Goal: Find specific page/section: Find specific page/section

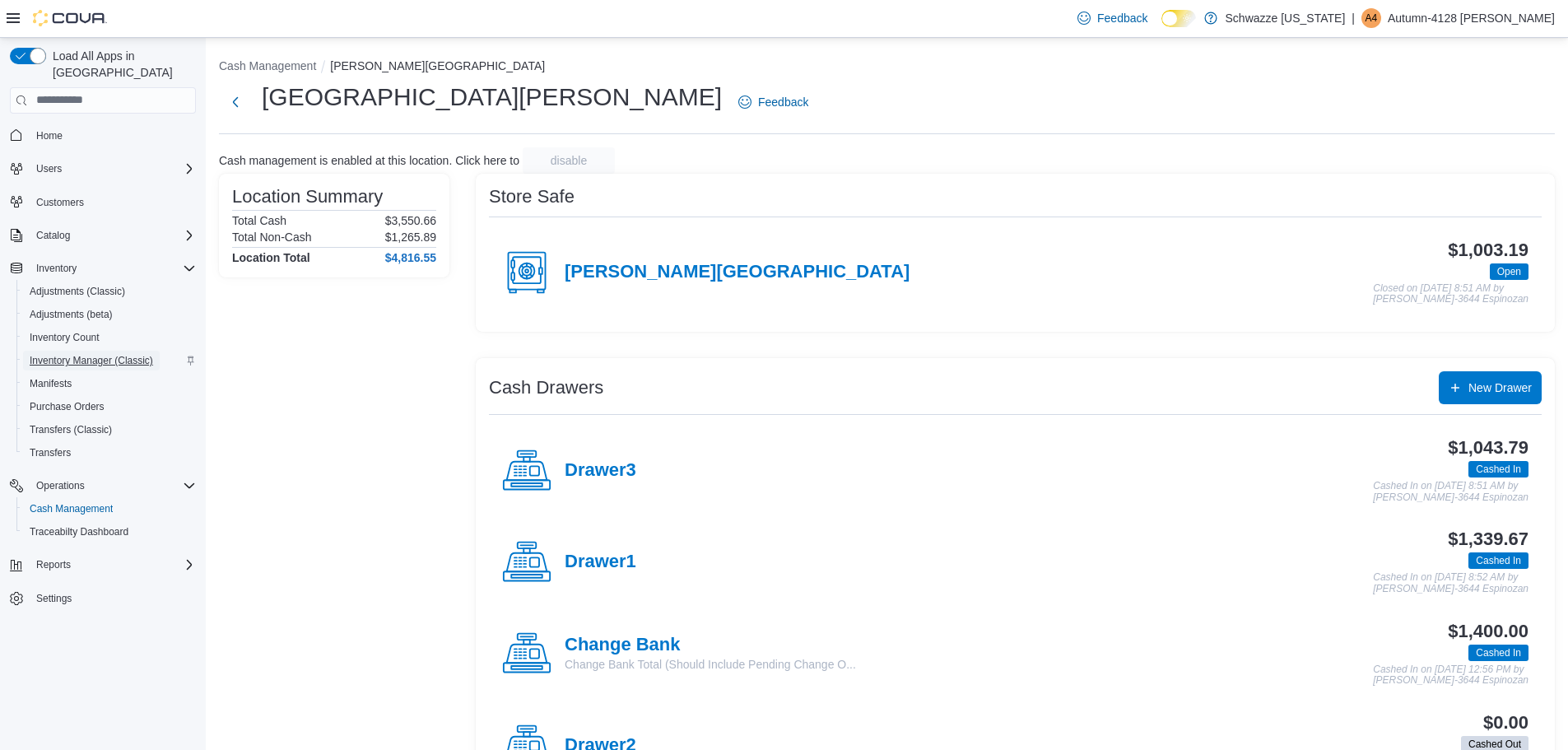
click at [100, 354] on span "Inventory Manager (Classic)" at bounding box center [91, 360] width 124 height 13
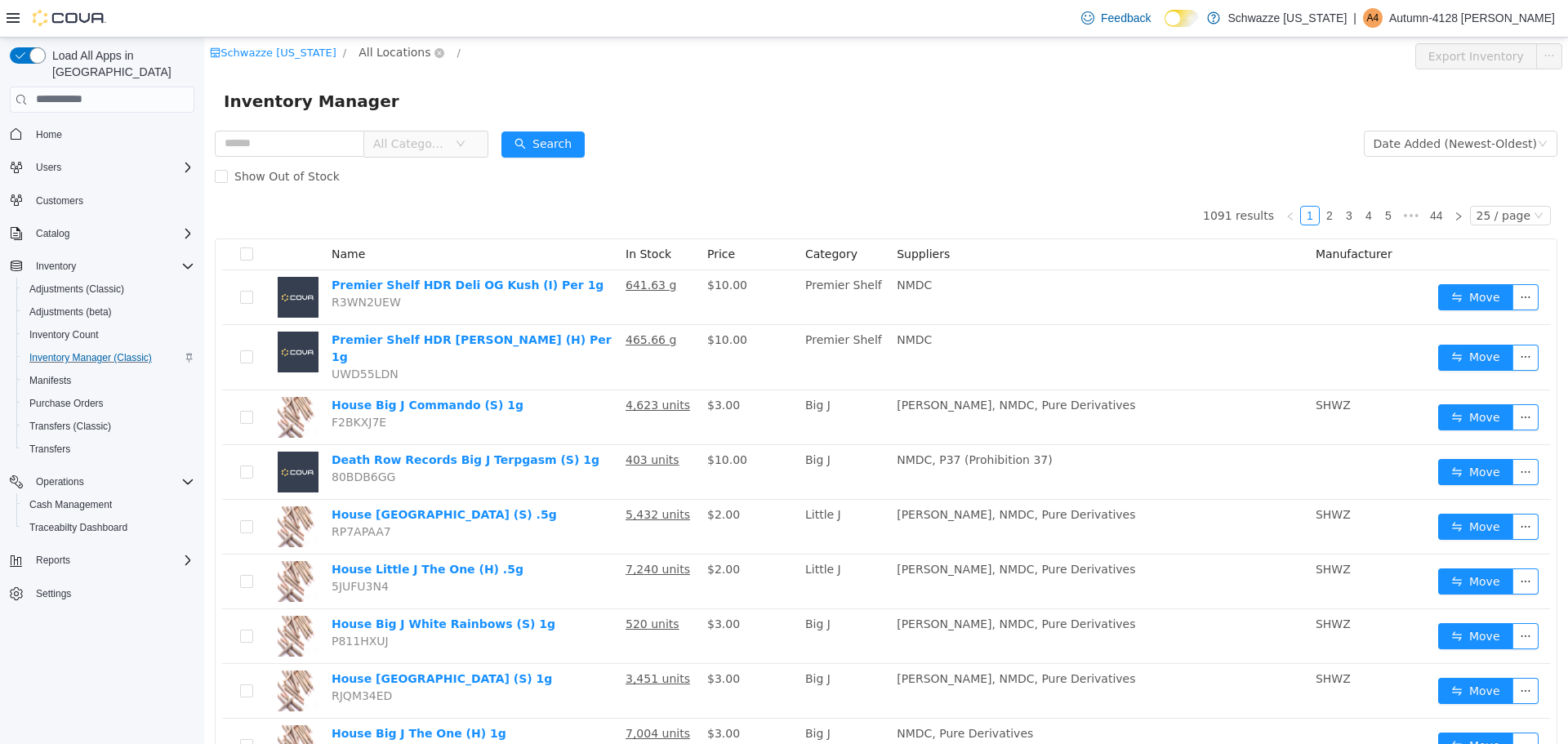
click at [386, 47] on span "All Locations" at bounding box center [394, 51] width 72 height 18
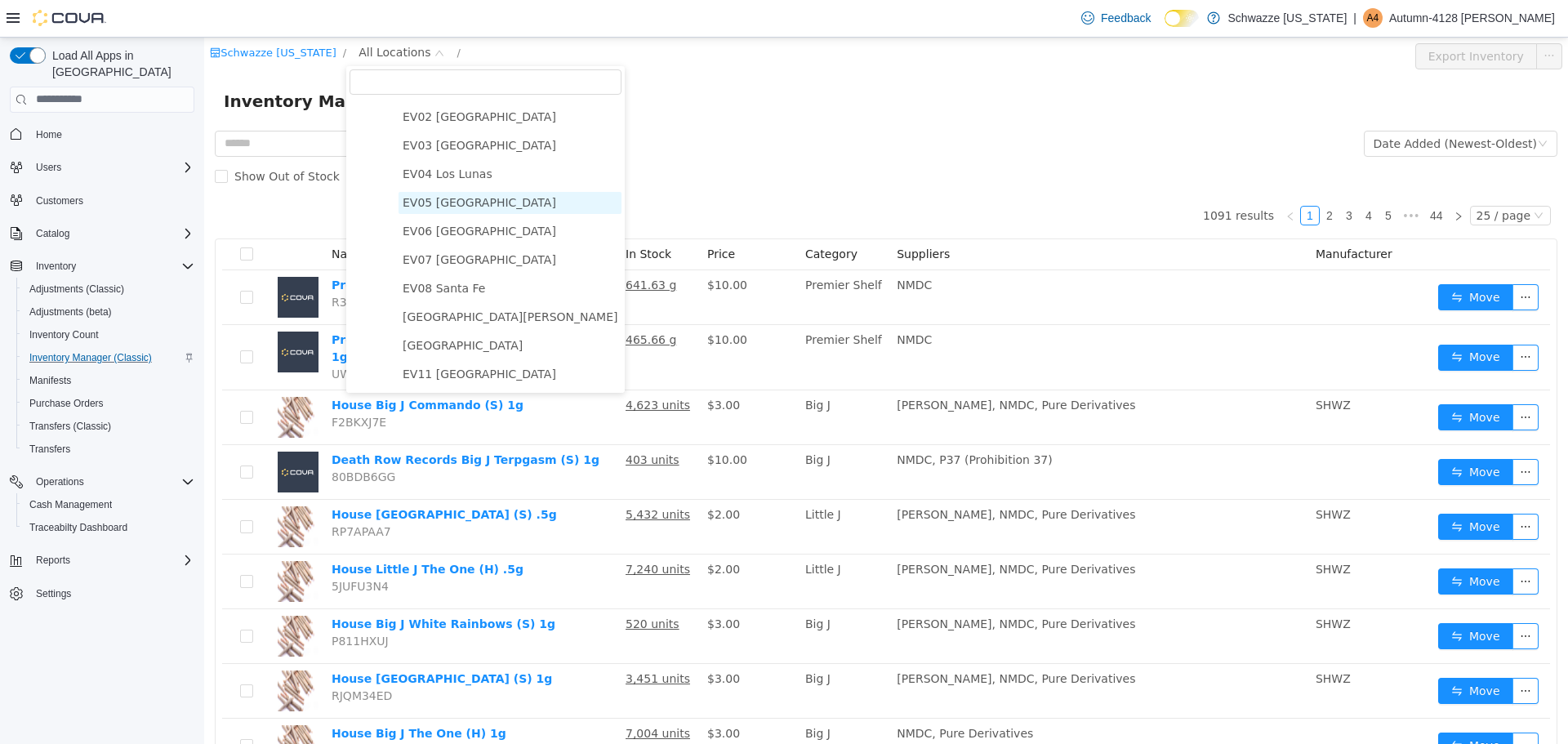
scroll to position [82, 0]
click at [450, 322] on span "[GEOGRAPHIC_DATA][PERSON_NAME]" at bounding box center [510, 315] width 215 height 13
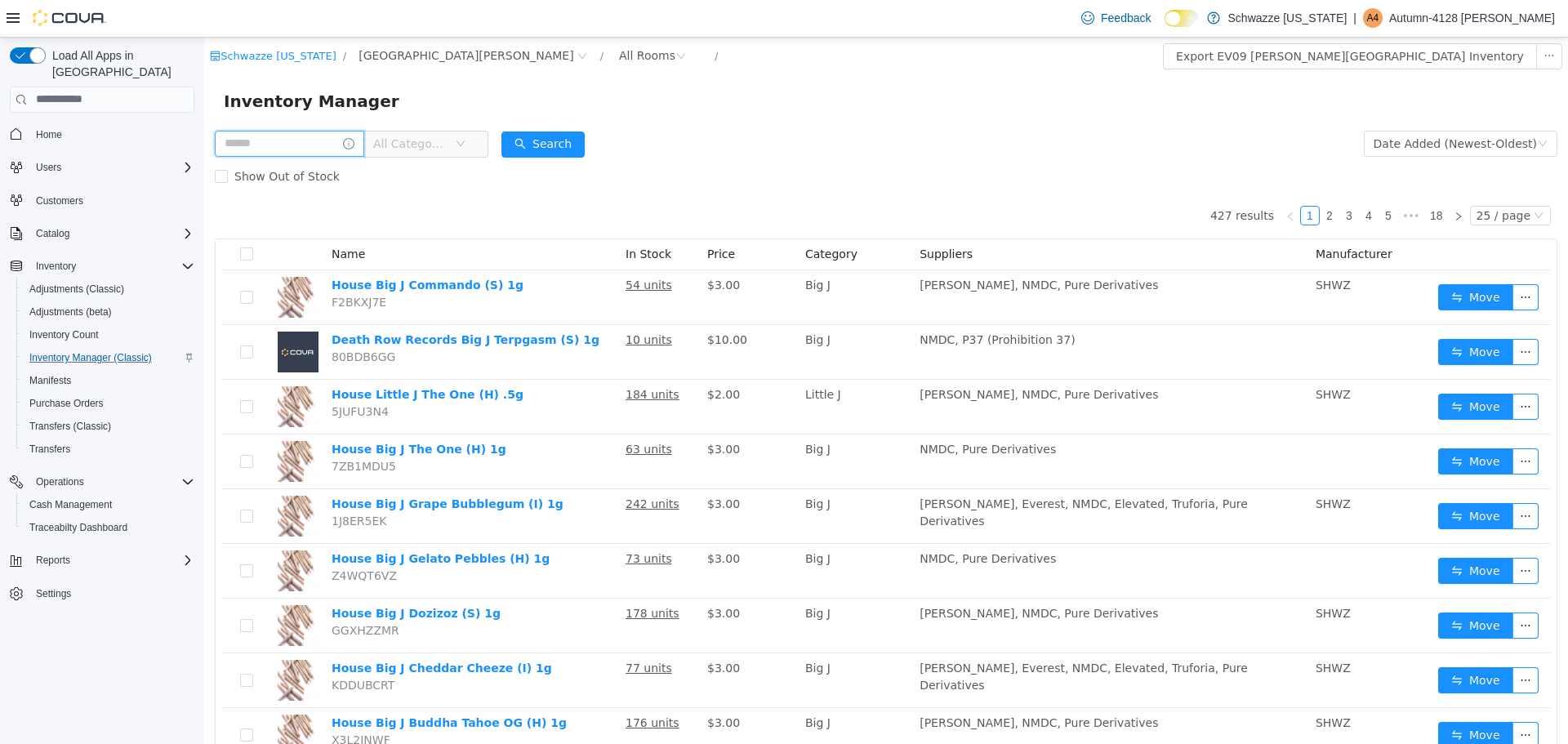
click at [307, 138] on input "text" at bounding box center [289, 142] width 149 height 26
click at [573, 143] on button "Search" at bounding box center [559, 143] width 84 height 26
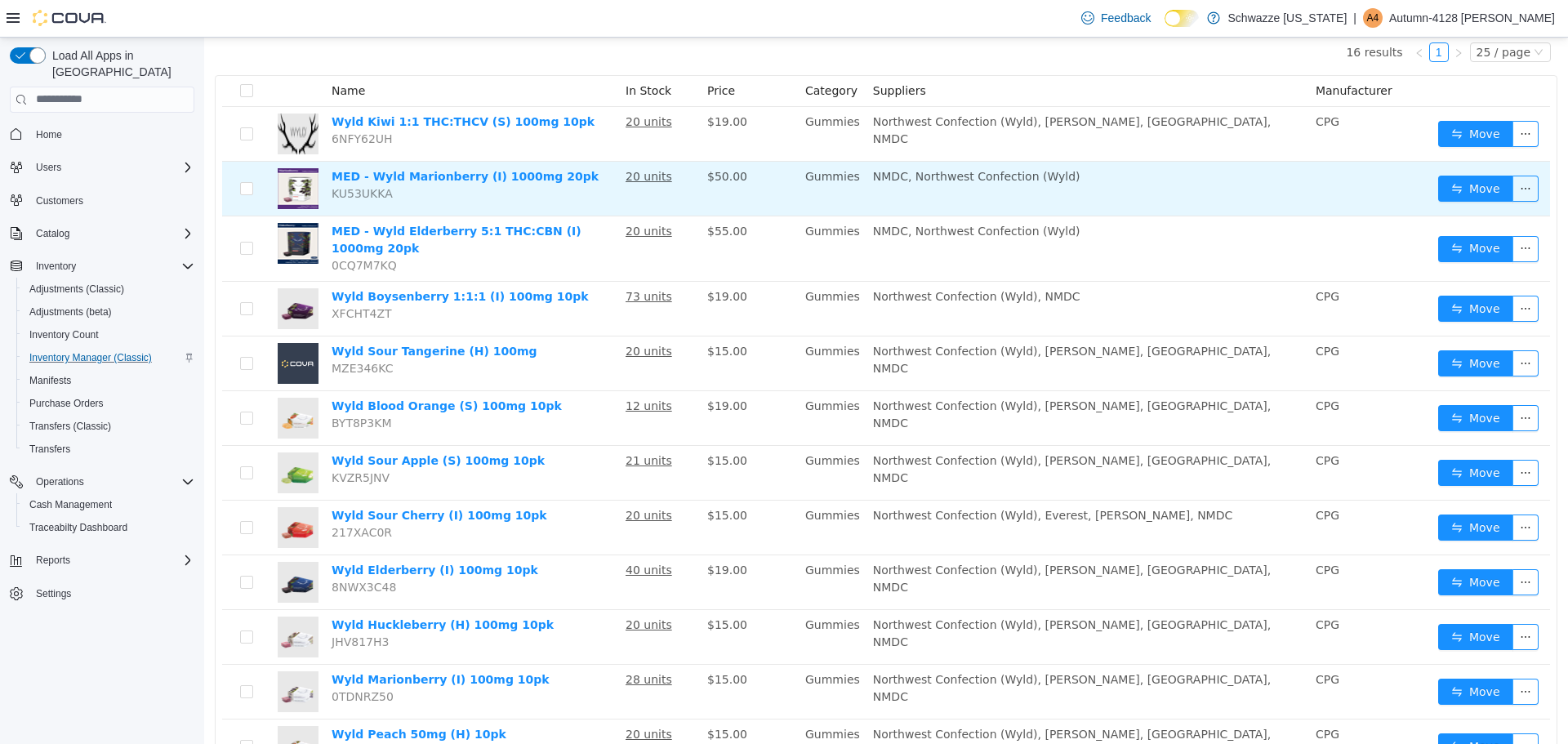
scroll to position [245, 0]
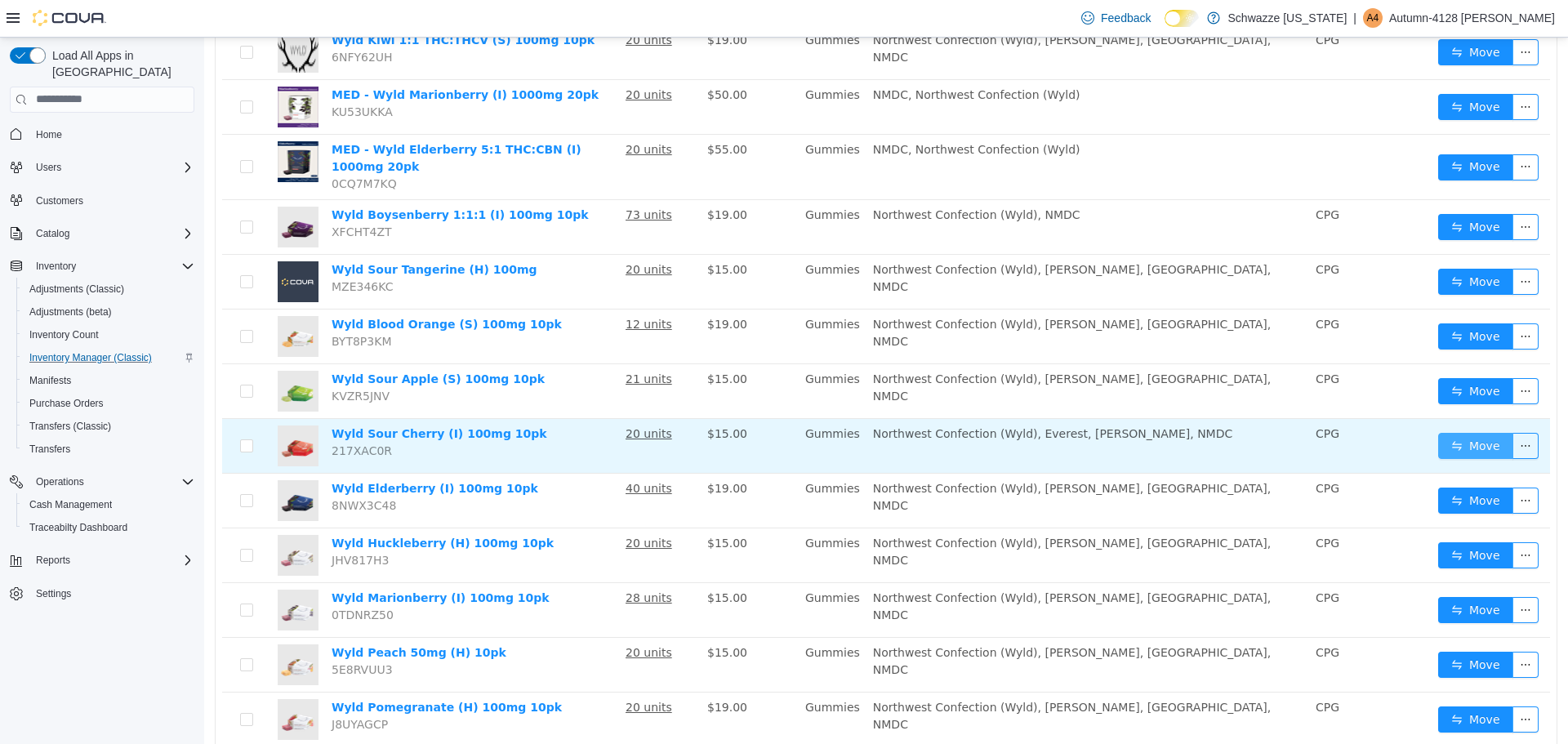
click at [1482, 435] on button "Move" at bounding box center [1476, 445] width 75 height 26
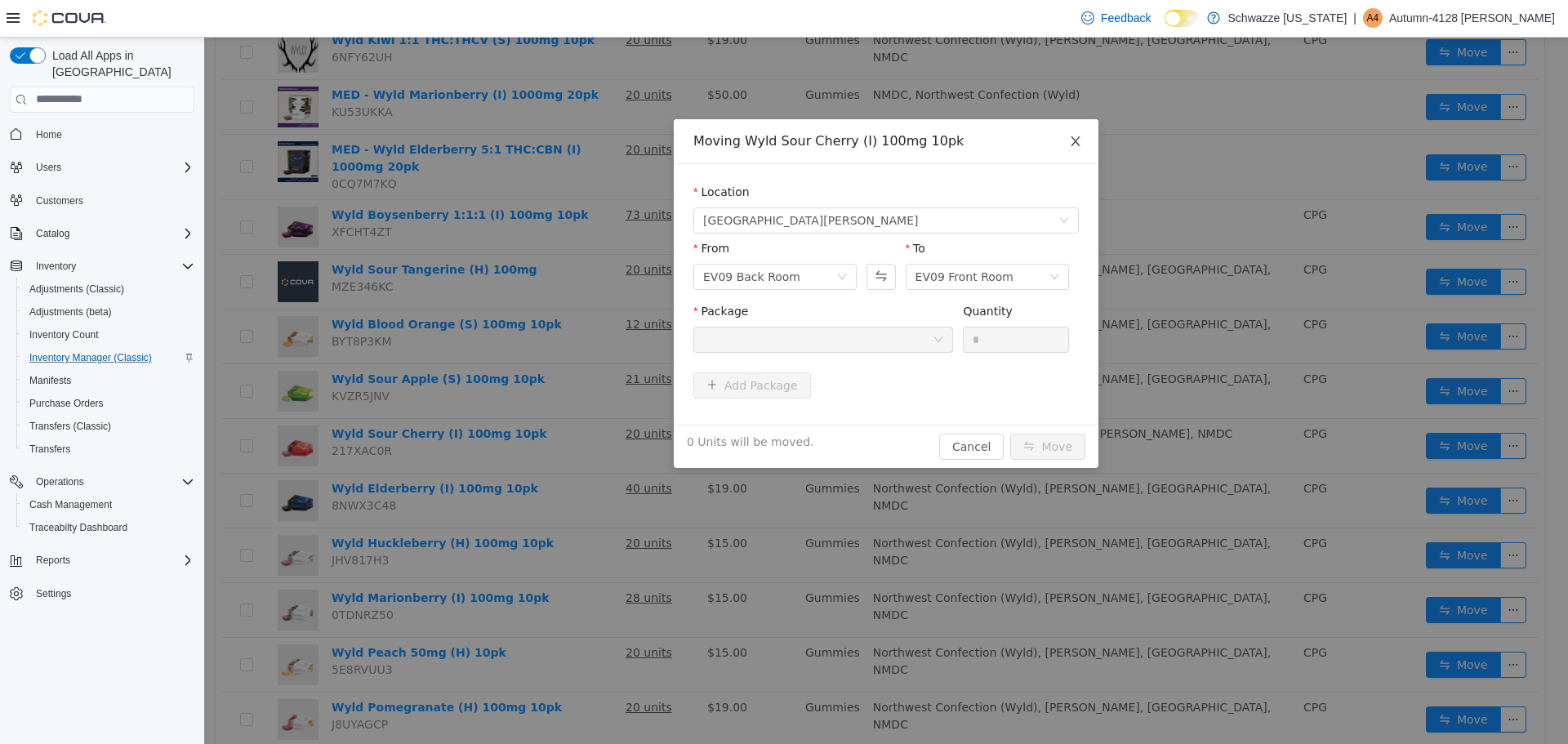
click at [1077, 142] on icon "icon: close" at bounding box center [1075, 140] width 9 height 9
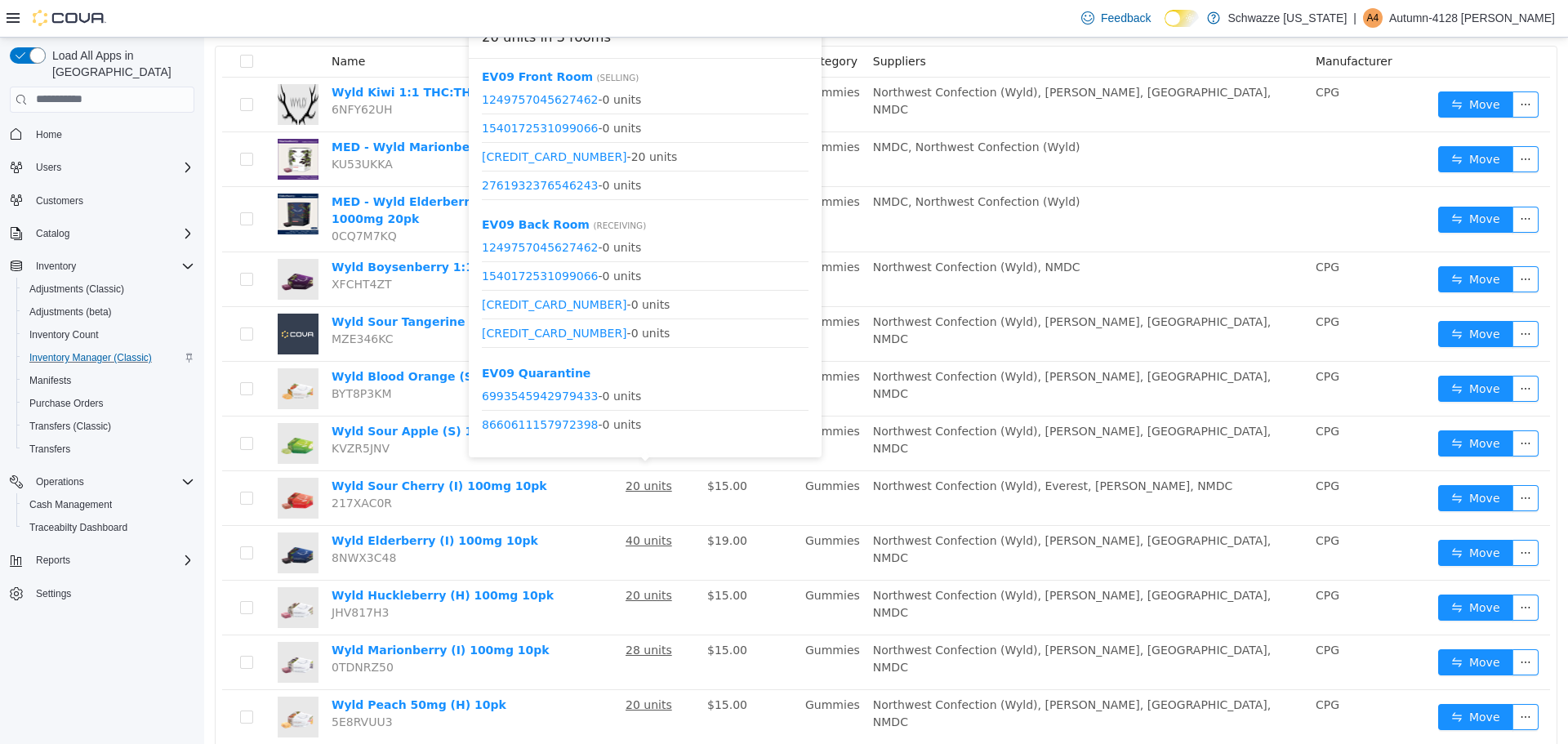
scroll to position [163, 0]
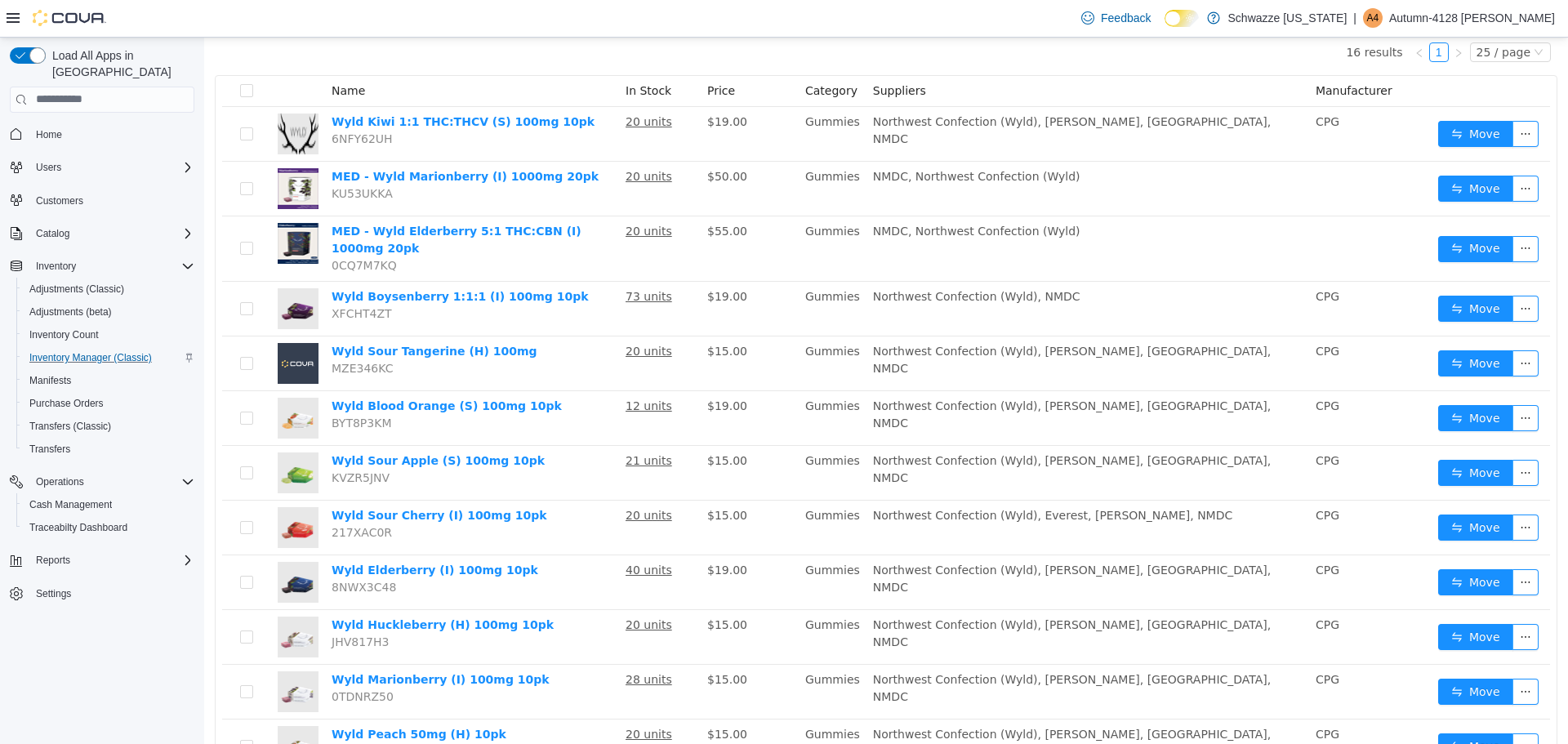
click at [330, 55] on div "16 results 1 25 / page Name In Stock Price Category Suppliers Manufacturer Wyld…" at bounding box center [886, 511] width 1343 height 964
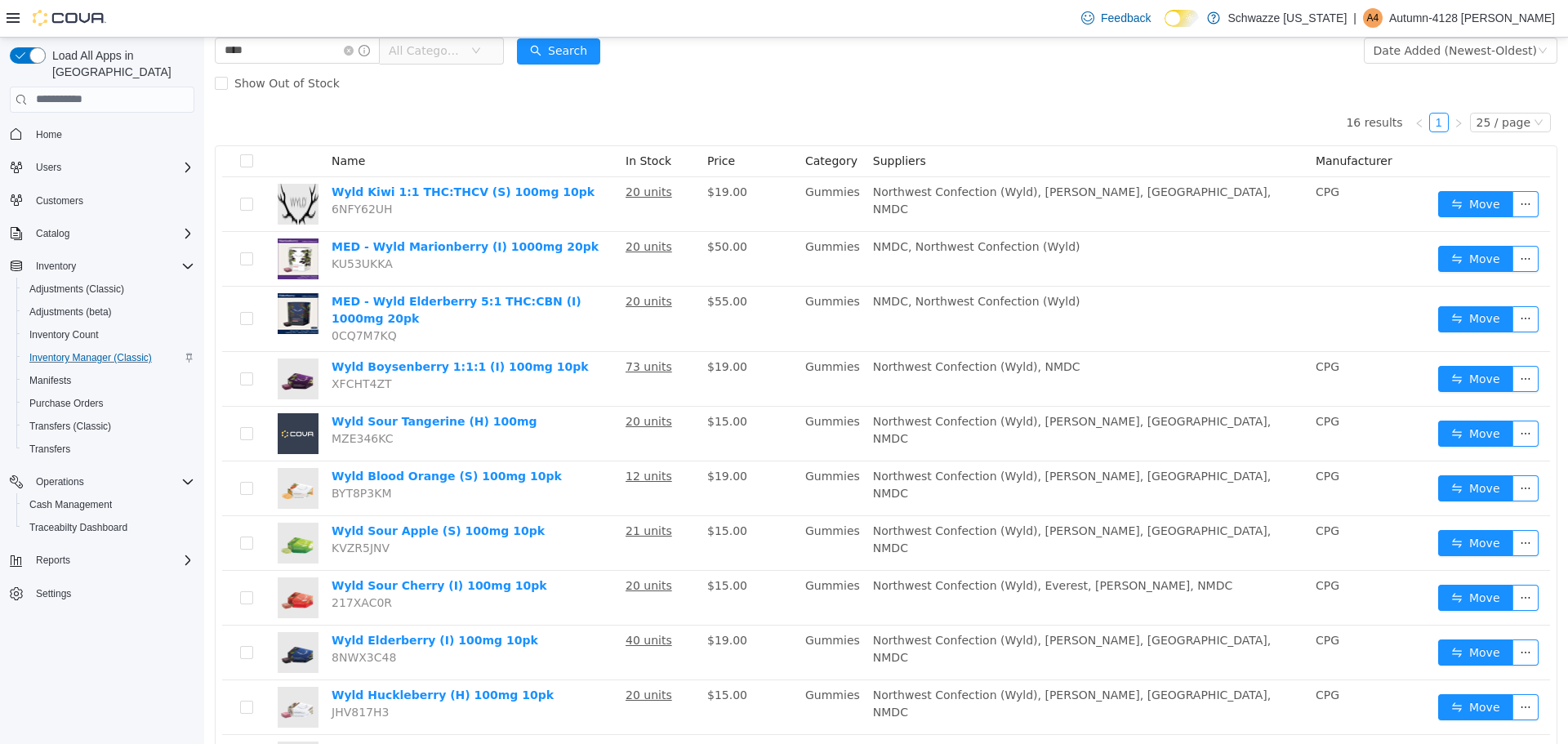
scroll to position [0, 0]
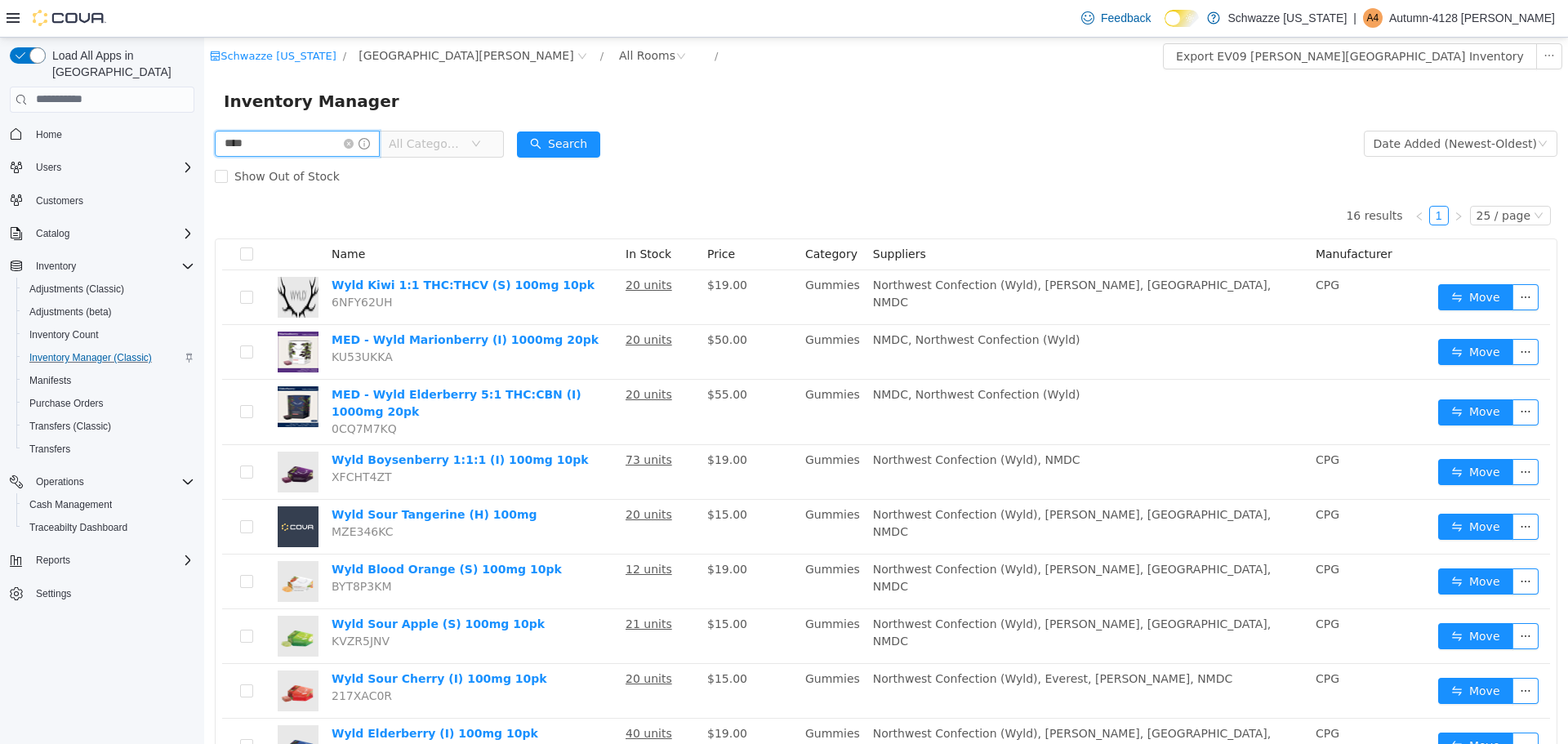
drag, startPoint x: 273, startPoint y: 142, endPoint x: 262, endPoint y: 143, distance: 11.0
click at [262, 143] on input "****" at bounding box center [297, 142] width 165 height 26
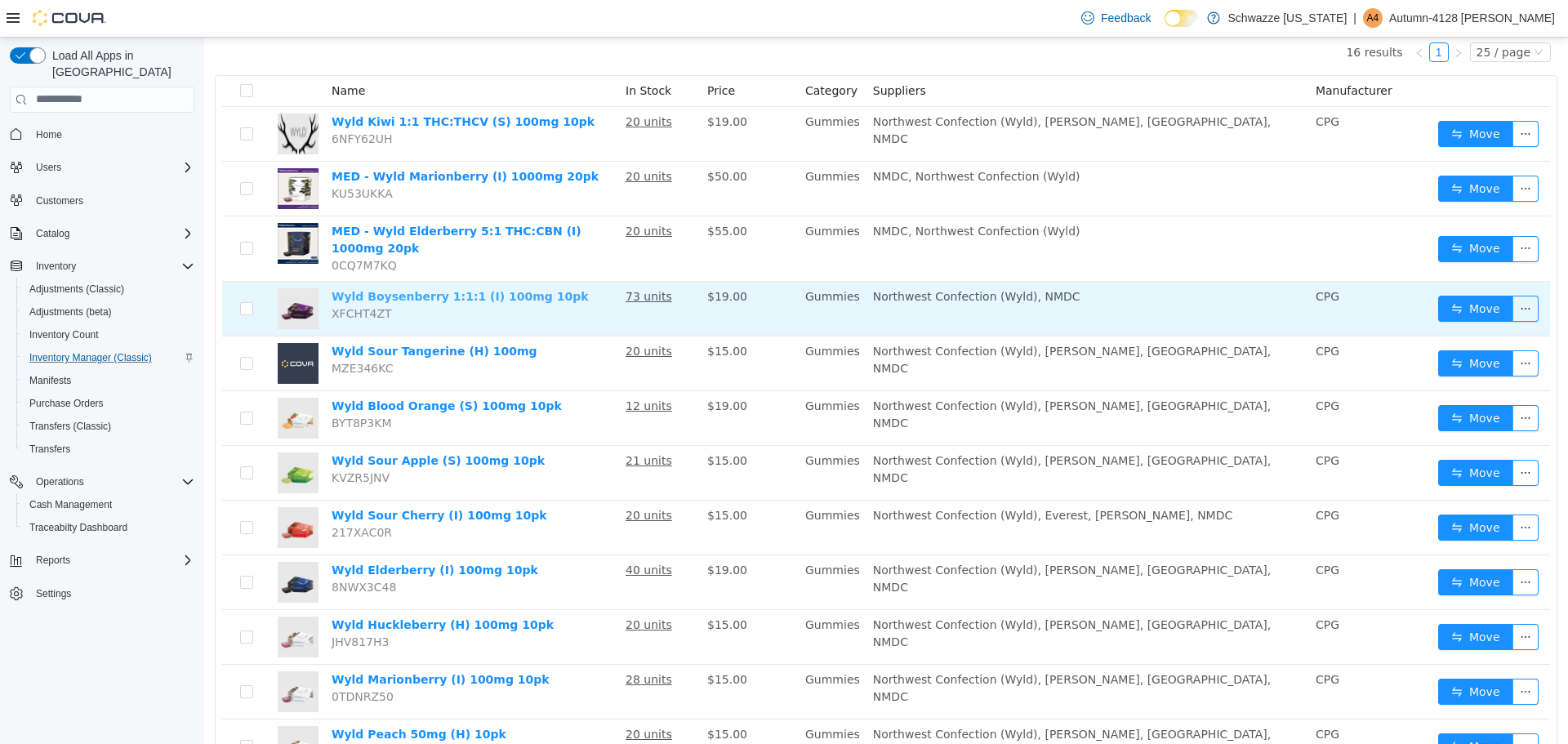
scroll to position [245, 0]
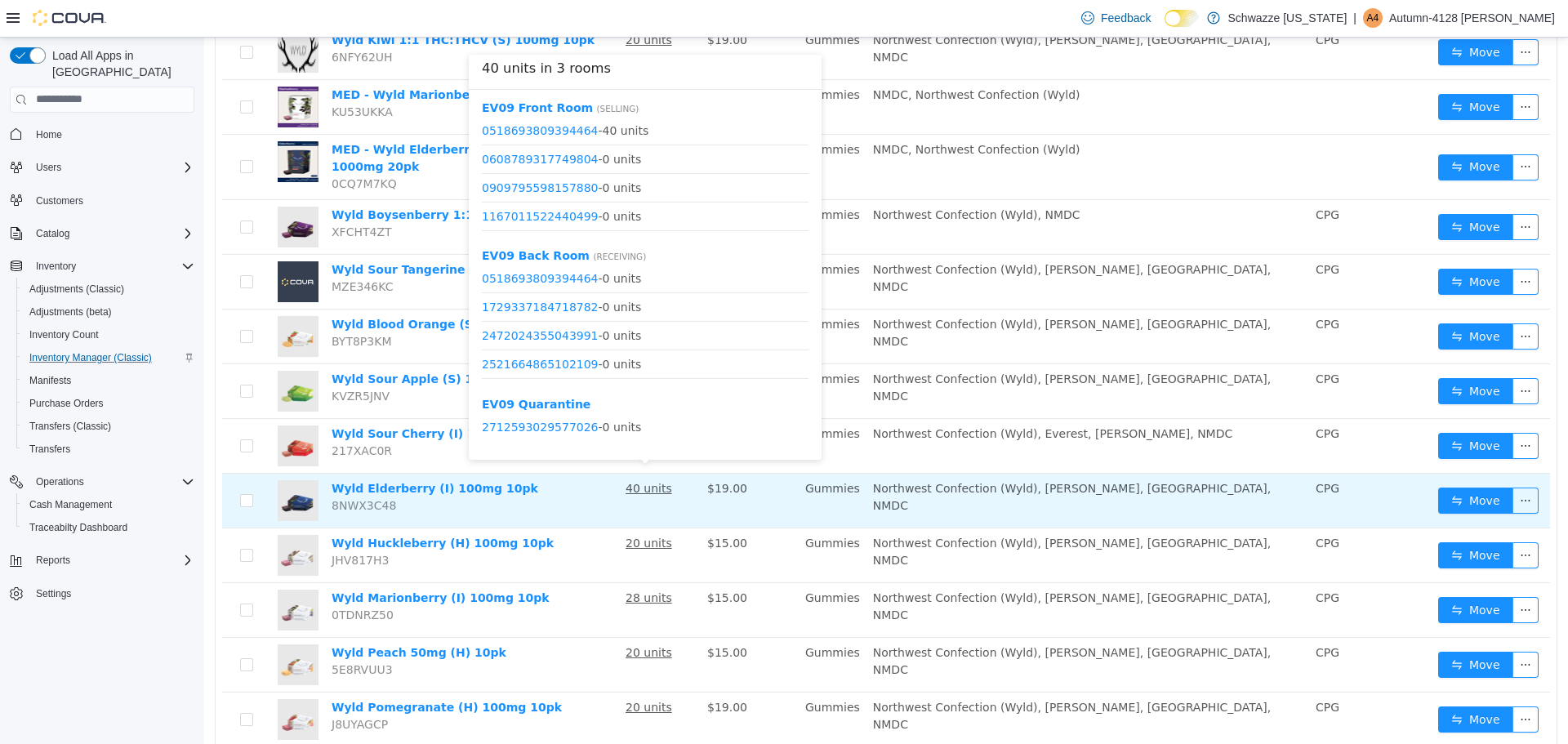
click at [649, 483] on u "40 units" at bounding box center [648, 487] width 47 height 13
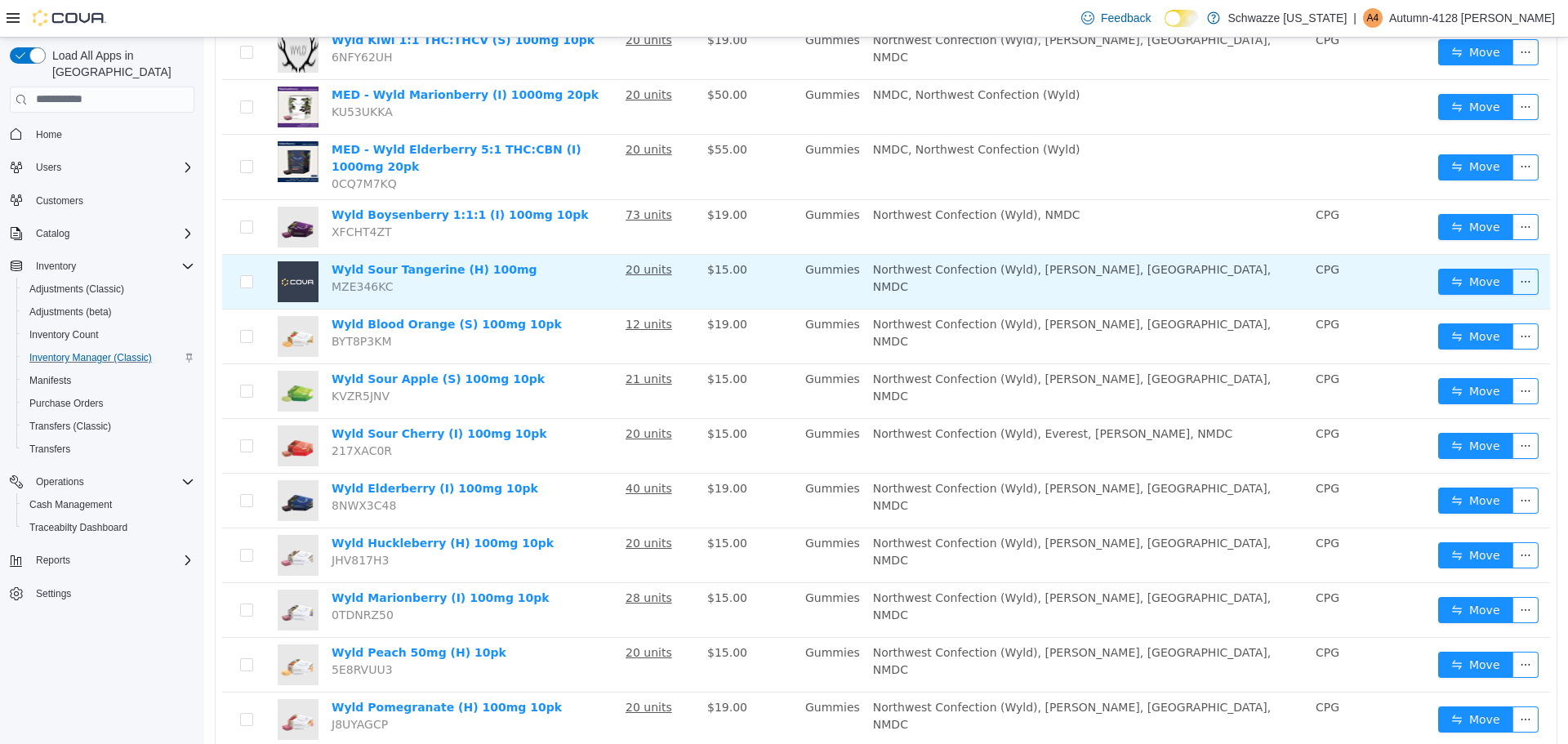
scroll to position [0, 0]
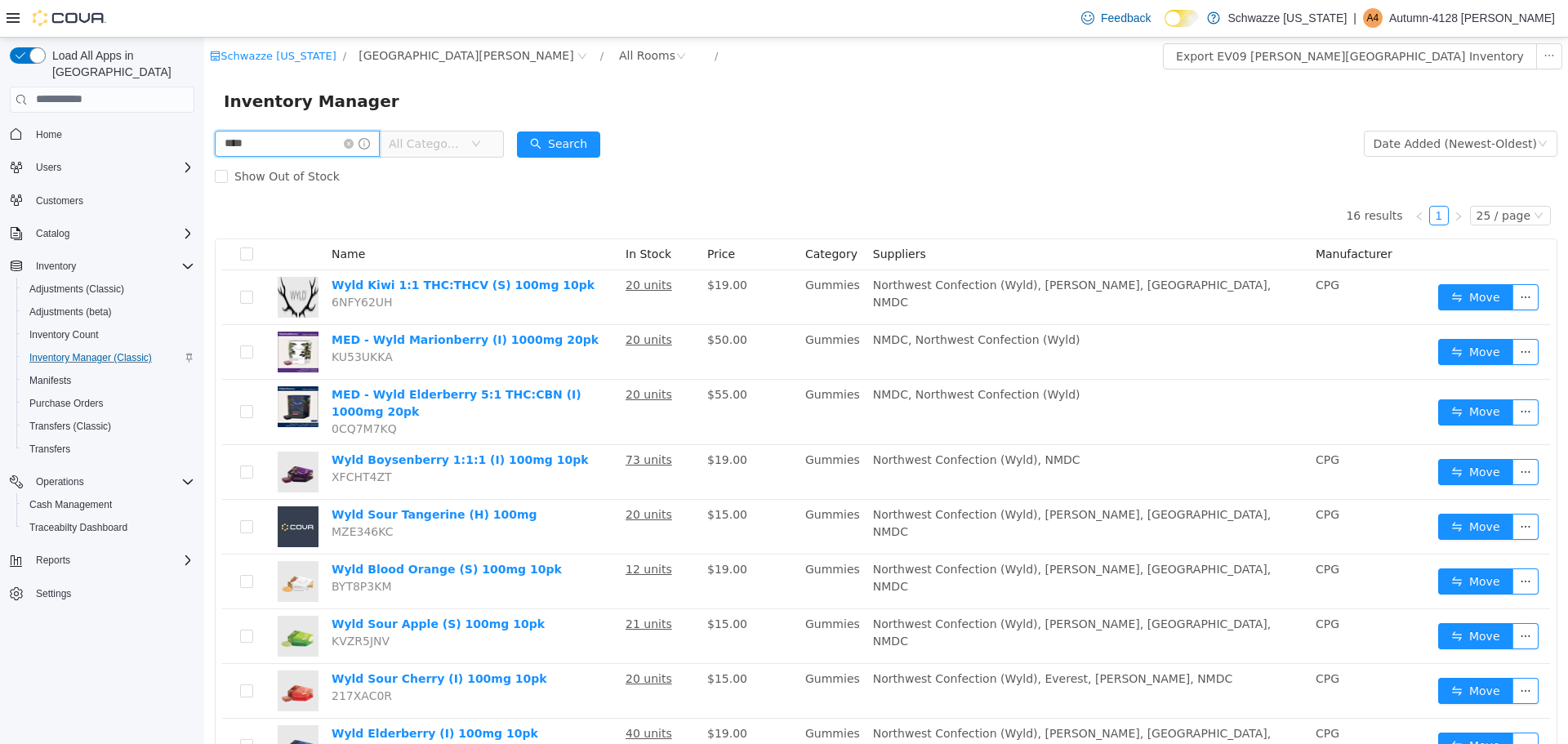
drag, startPoint x: 290, startPoint y: 137, endPoint x: 238, endPoint y: 138, distance: 52.0
click at [238, 138] on input "****" at bounding box center [297, 142] width 165 height 26
type input "*"
